Goal: Communication & Community: Answer question/provide support

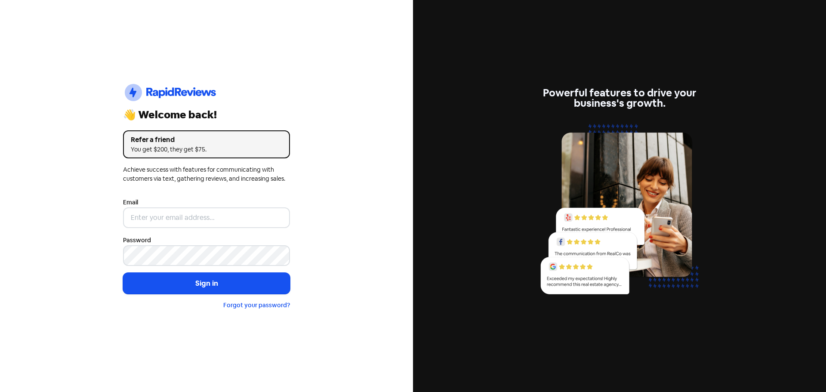
type input "[EMAIL_ADDRESS][DOMAIN_NAME]"
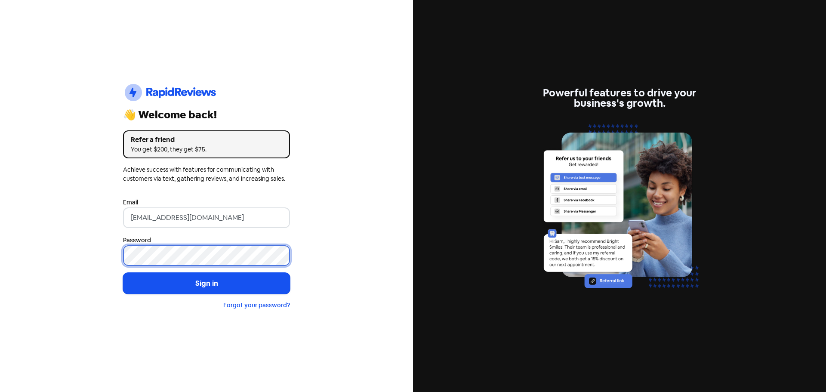
click at [123, 273] on button "Sign in" at bounding box center [206, 284] width 167 height 22
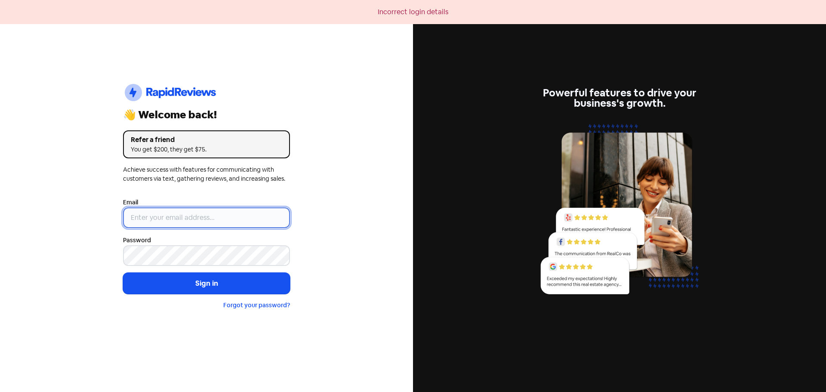
click at [172, 220] on input "email" at bounding box center [206, 217] width 167 height 21
type input "[EMAIL_ADDRESS][DOMAIN_NAME]"
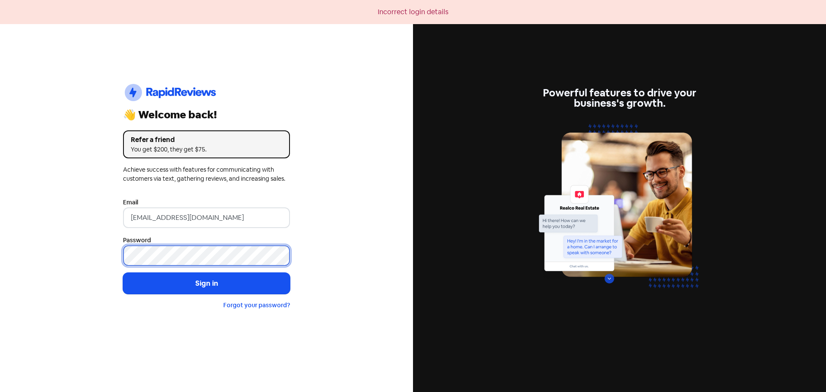
click at [123, 273] on button "Sign in" at bounding box center [206, 284] width 167 height 22
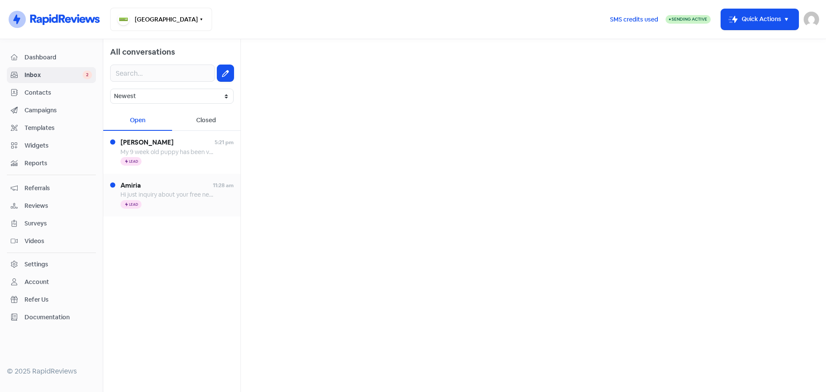
click at [184, 197] on span "Hi just inquiry about your free new kitten check up" at bounding box center [189, 195] width 138 height 8
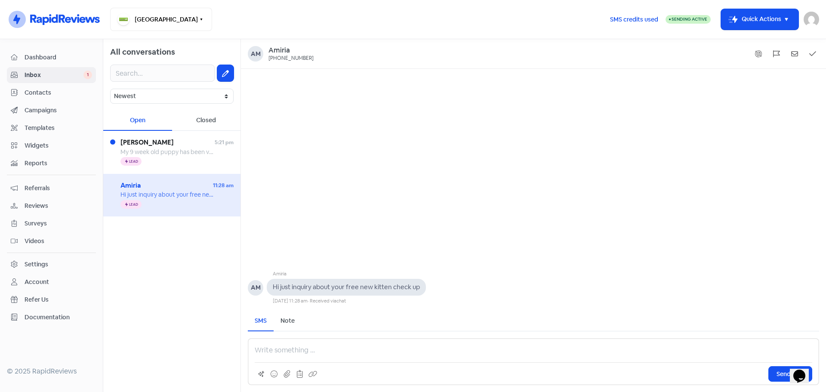
click at [300, 349] on p at bounding box center [533, 350] width 557 height 10
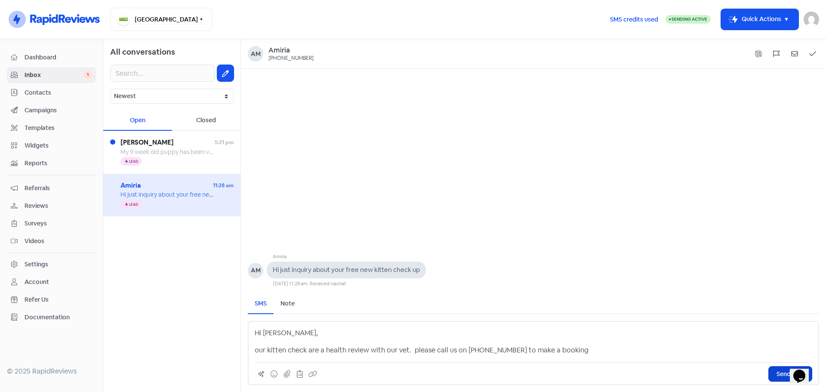
click at [778, 374] on span "Send SMS" at bounding box center [790, 373] width 28 height 9
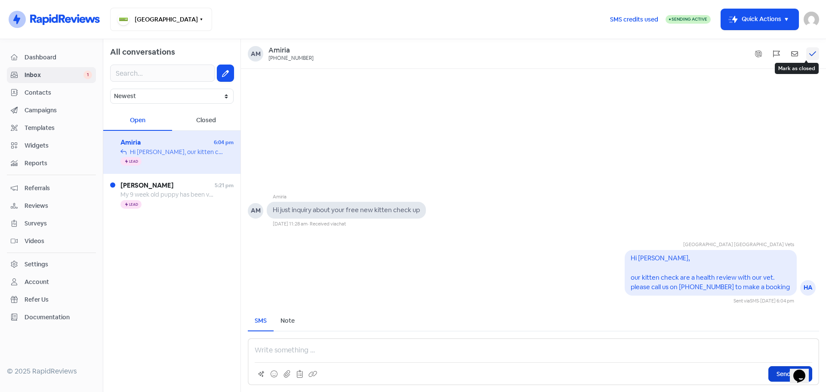
click at [812, 52] on icon at bounding box center [812, 54] width 7 height 8
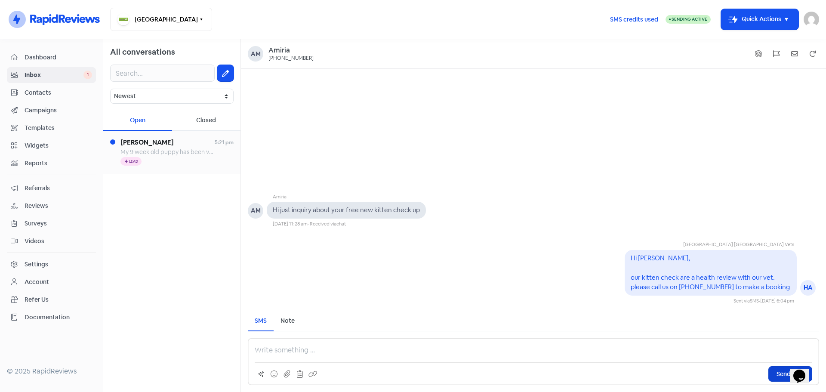
click at [185, 150] on span "My 9 week old puppy has been vomiting all every night and he’s losing so much w…" at bounding box center [306, 152] width 373 height 8
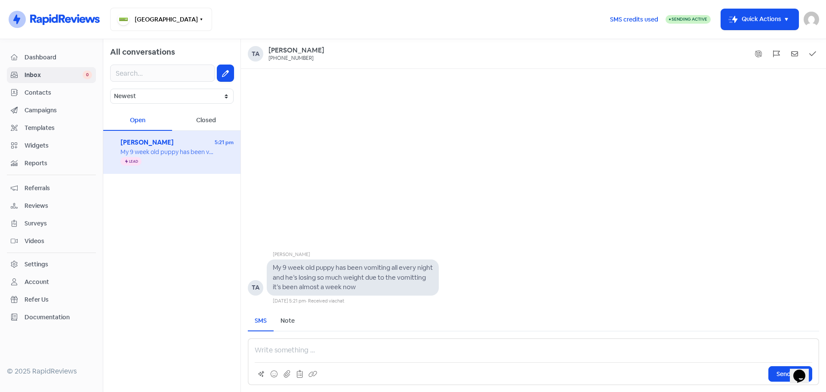
click at [303, 352] on p at bounding box center [533, 350] width 557 height 10
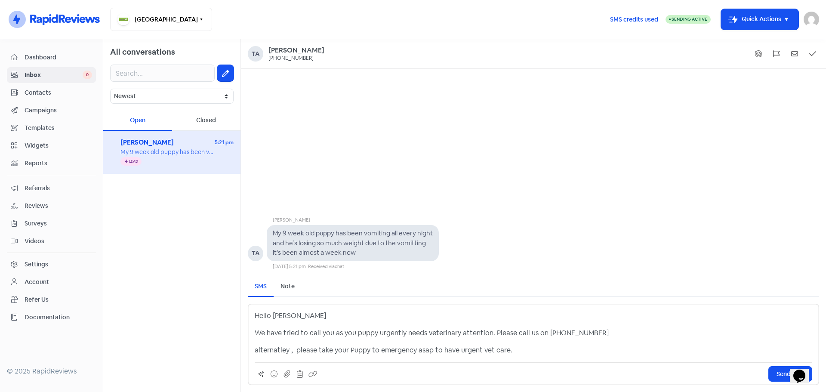
click at [280, 351] on p "alternatley , please take your Puppy to emergency asap to have urgent vet care." at bounding box center [533, 350] width 557 height 10
click at [778, 376] on span "Send SMS" at bounding box center [790, 373] width 28 height 9
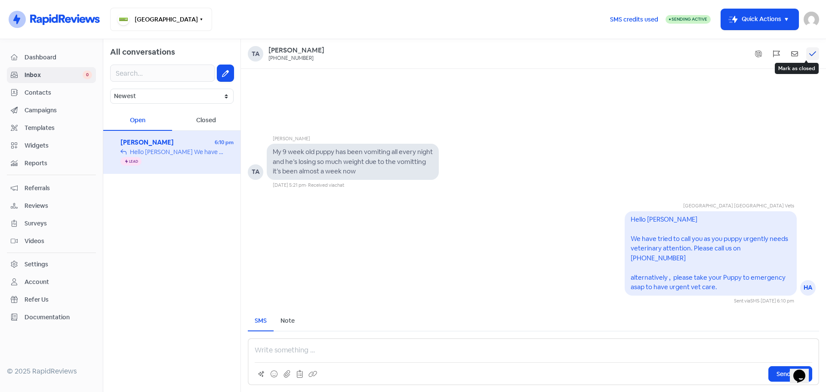
click at [811, 52] on icon at bounding box center [812, 54] width 7 height 8
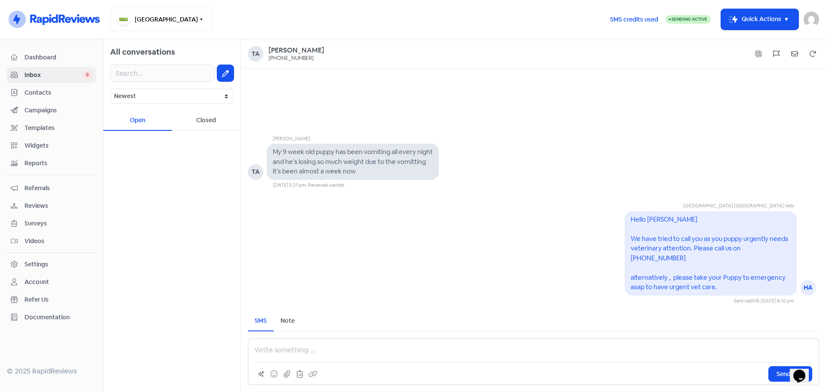
click at [38, 73] on span "Inbox" at bounding box center [54, 75] width 58 height 9
